Goal: Task Accomplishment & Management: Manage account settings

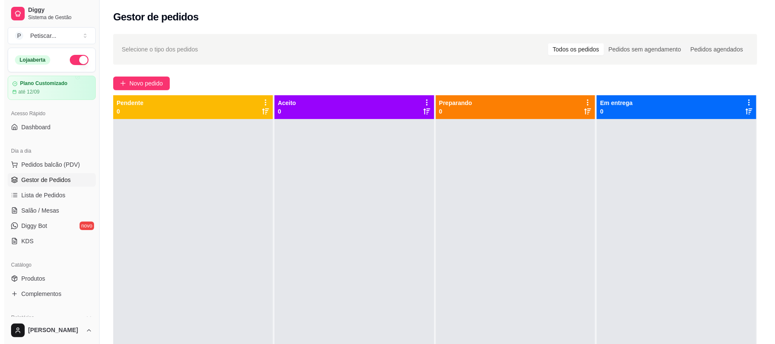
scroll to position [79, 0]
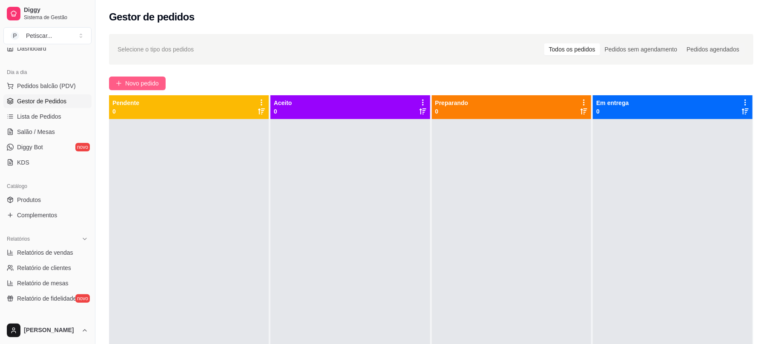
click at [143, 89] on button "Novo pedido" at bounding box center [137, 84] width 57 height 14
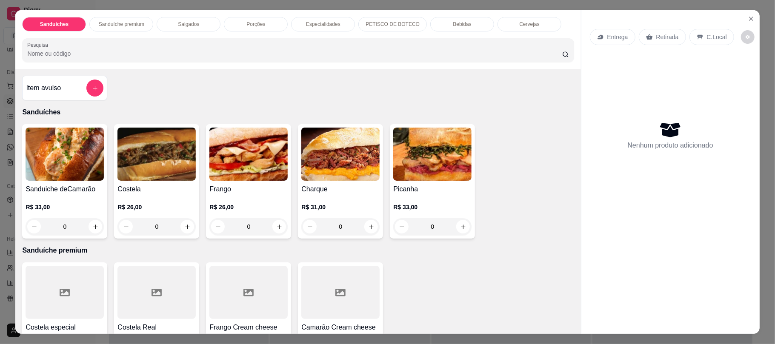
click at [259, 21] on p "Porções" at bounding box center [255, 24] width 19 height 7
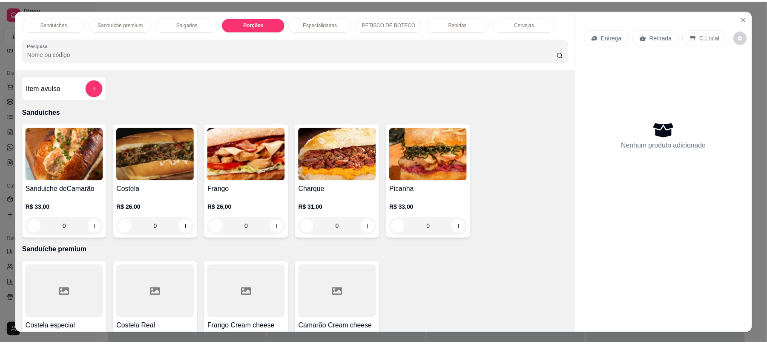
scroll to position [17, 0]
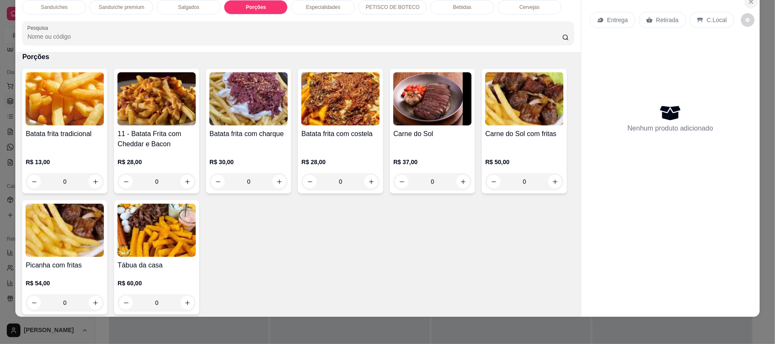
click at [749, 4] on icon "Close" at bounding box center [751, 1] width 7 height 7
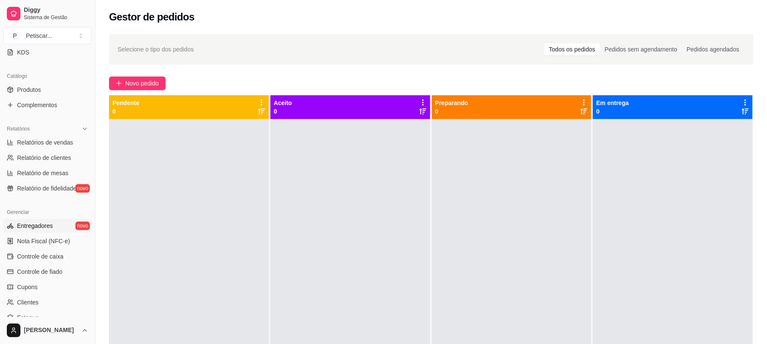
scroll to position [189, 0]
click at [52, 255] on span "Controle de caixa" at bounding box center [40, 256] width 46 height 9
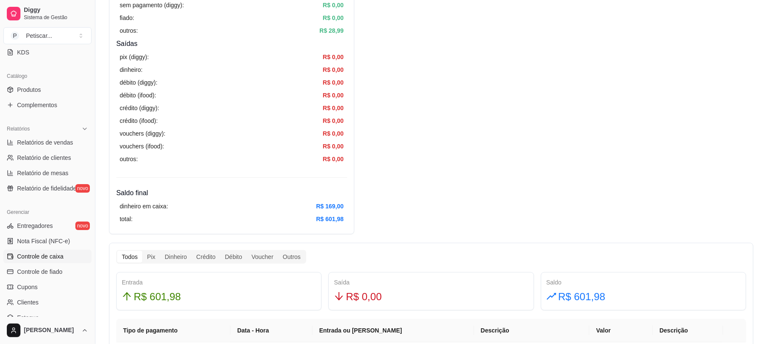
scroll to position [292, 0]
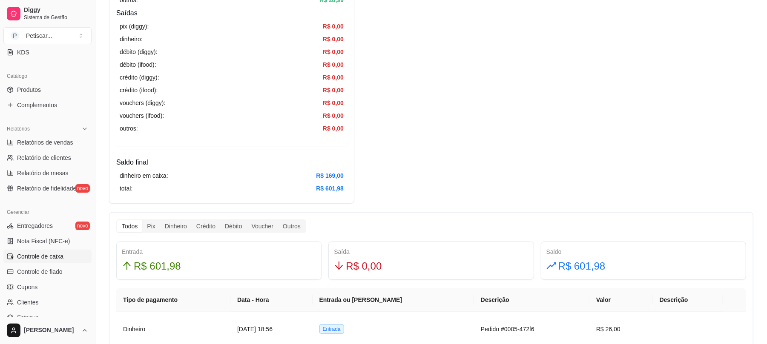
click at [3, 250] on link "Controle de caixa" at bounding box center [47, 257] width 88 height 14
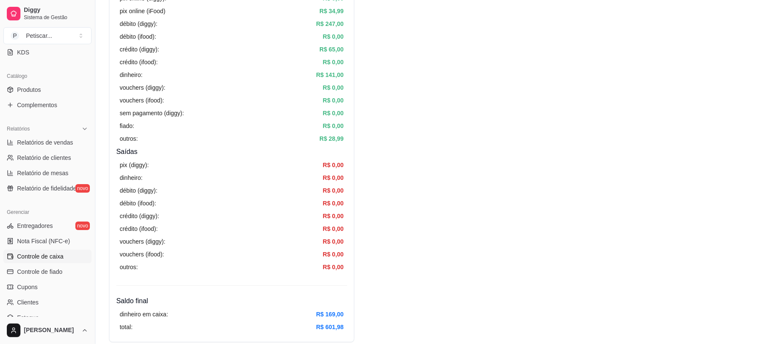
scroll to position [0, 0]
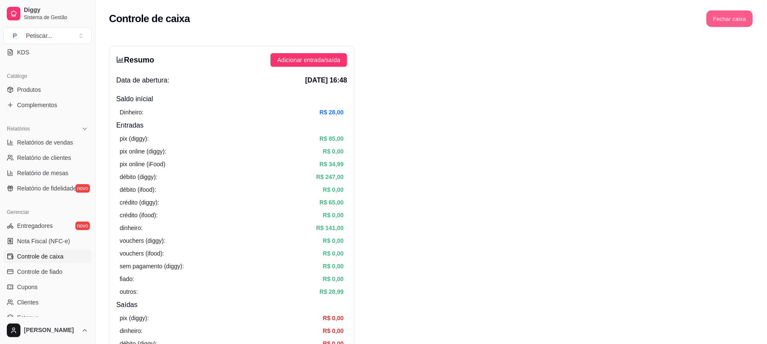
click at [719, 13] on button "Fechar caixa" at bounding box center [729, 19] width 46 height 17
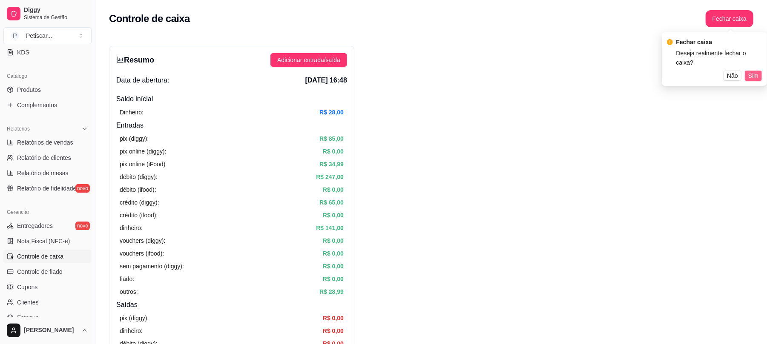
click at [755, 71] on span "Sim" at bounding box center [753, 75] width 10 height 9
